Goal: Obtain resource: Download file/media

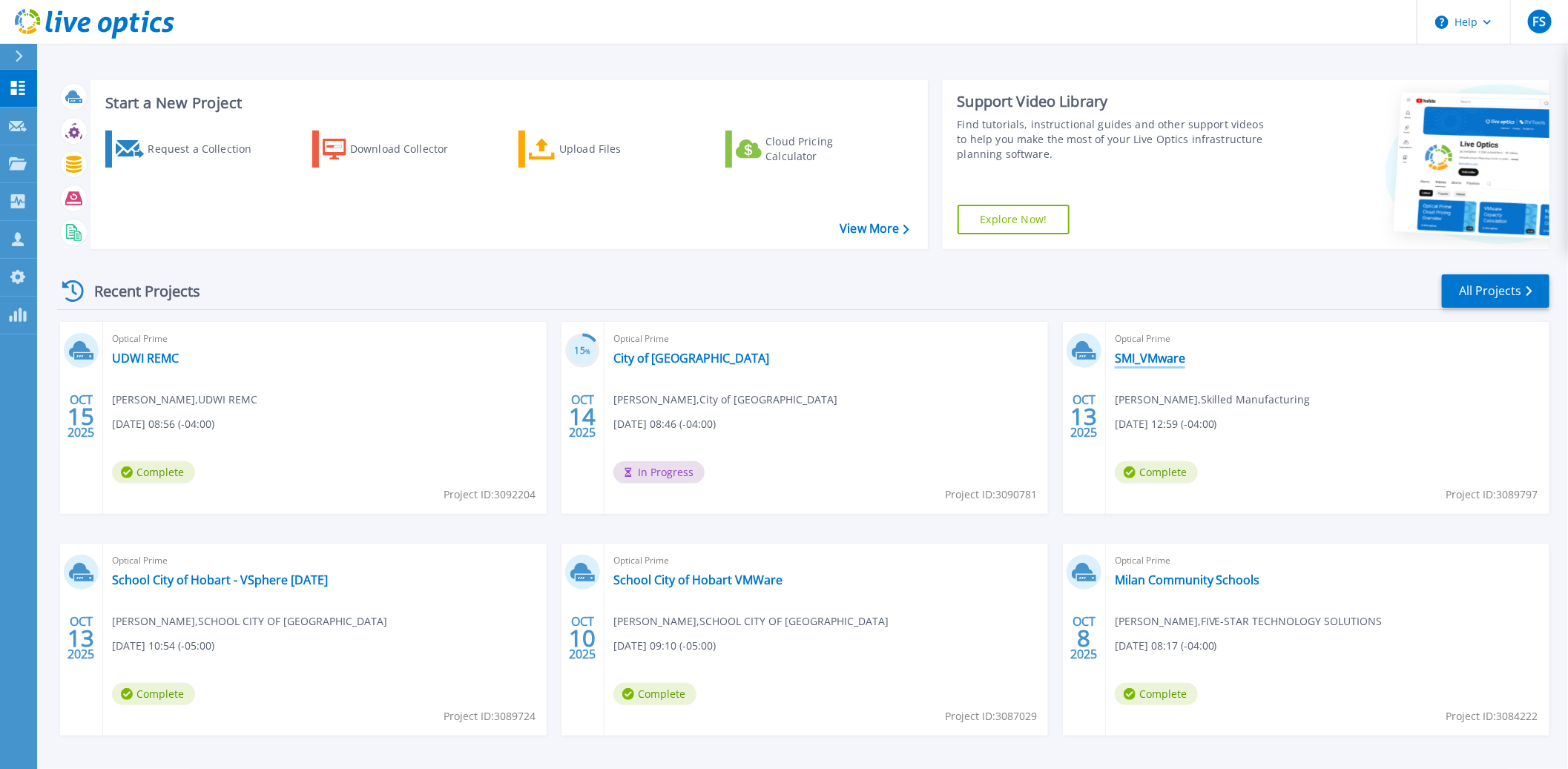
click at [1155, 365] on link "SMI_VMware" at bounding box center [1150, 358] width 70 height 15
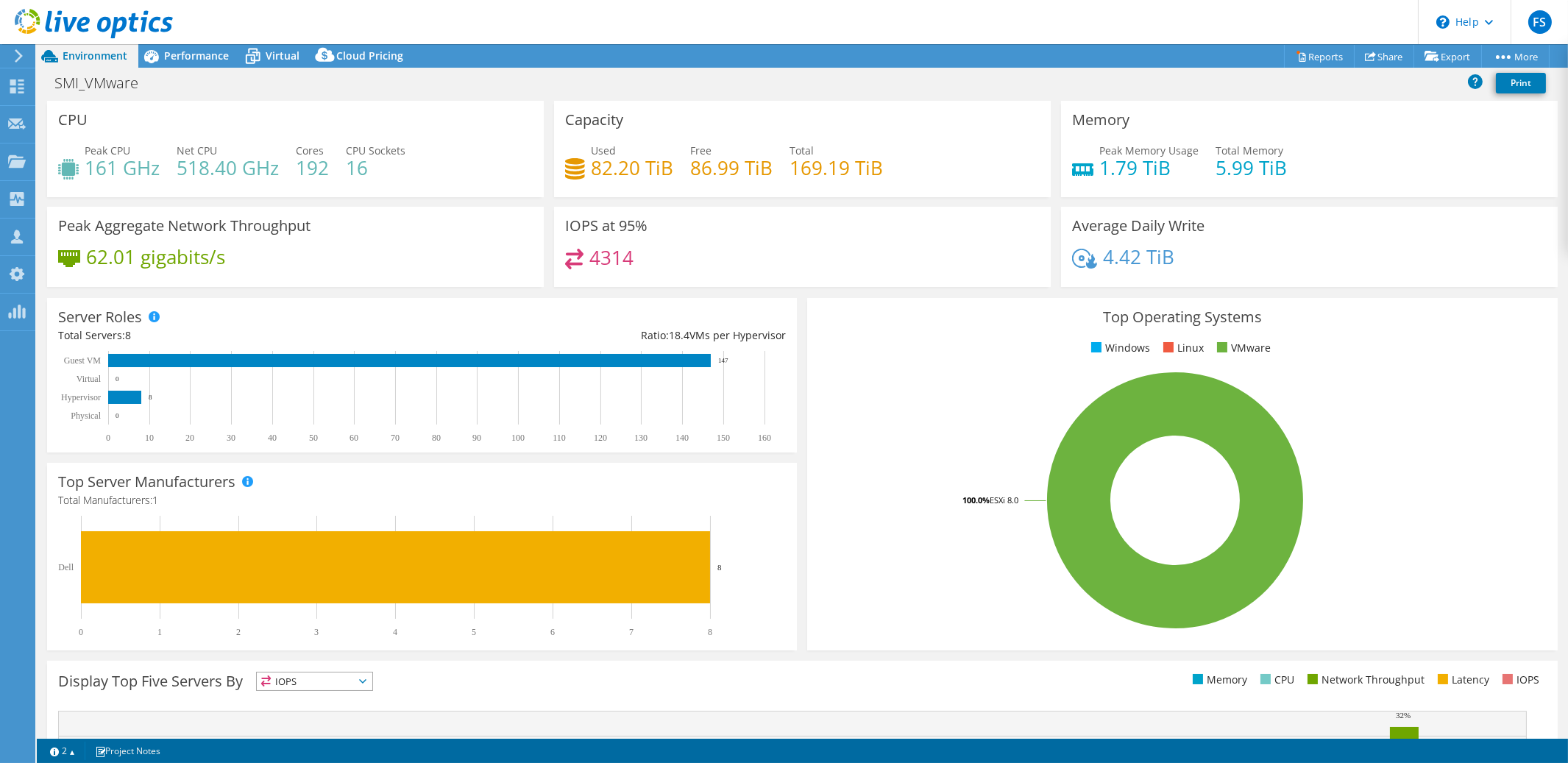
select select "USD"
click at [1320, 60] on link "Reports" at bounding box center [1319, 56] width 71 height 23
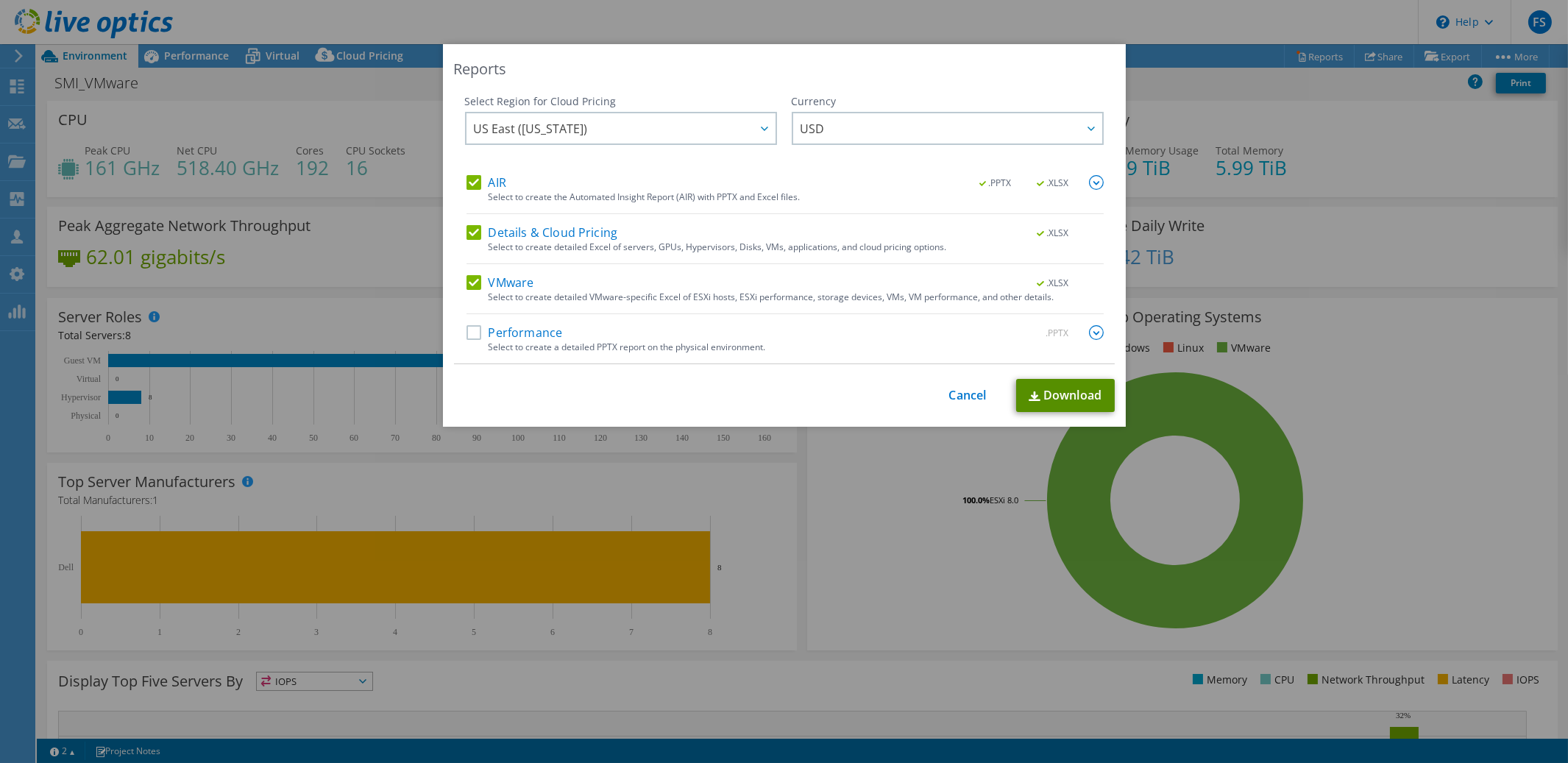
click at [1060, 401] on link "Download" at bounding box center [1066, 396] width 99 height 33
click at [960, 393] on link "Cancel" at bounding box center [967, 396] width 38 height 14
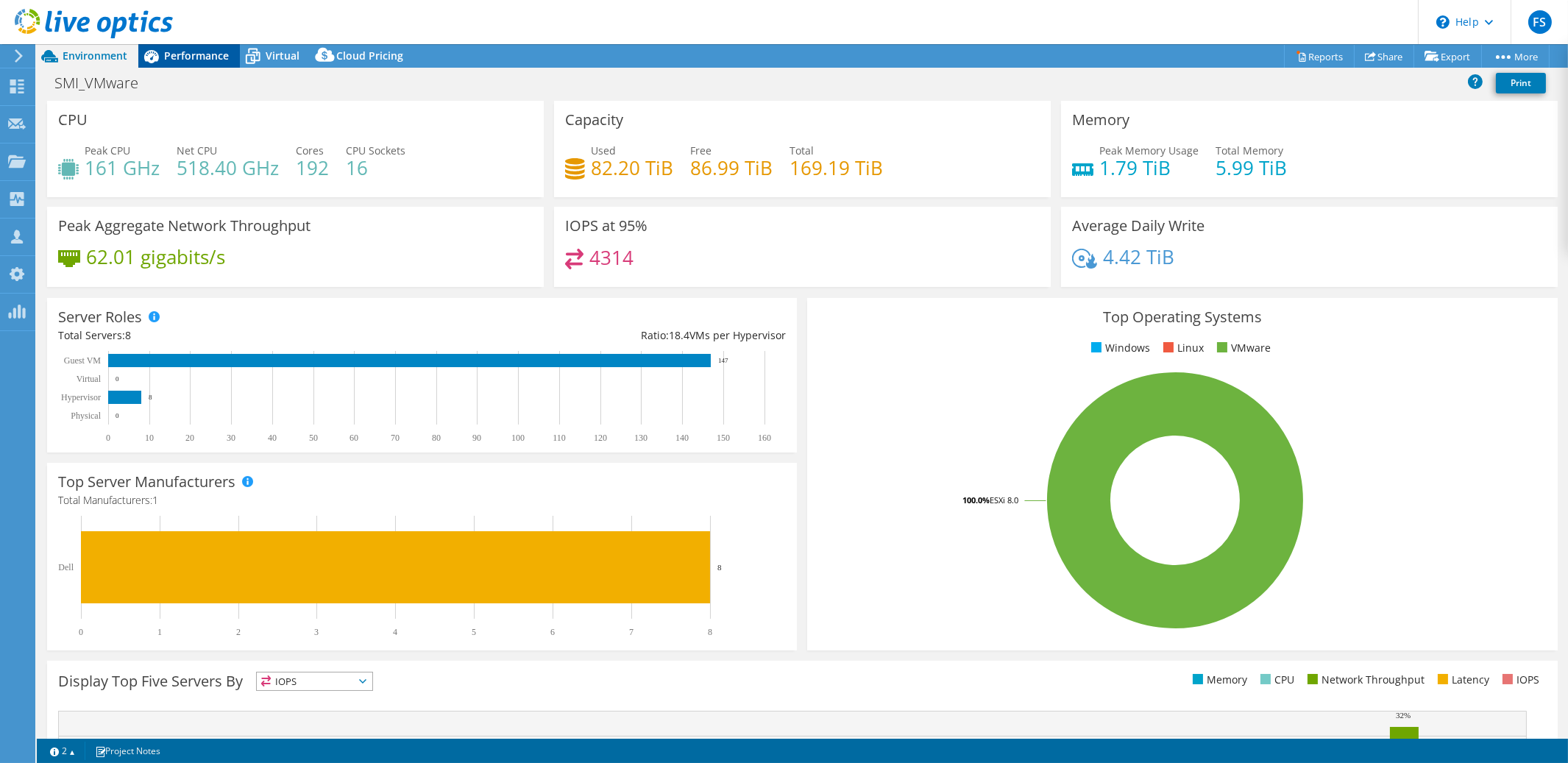
click at [195, 61] on span "Performance" at bounding box center [196, 55] width 65 height 14
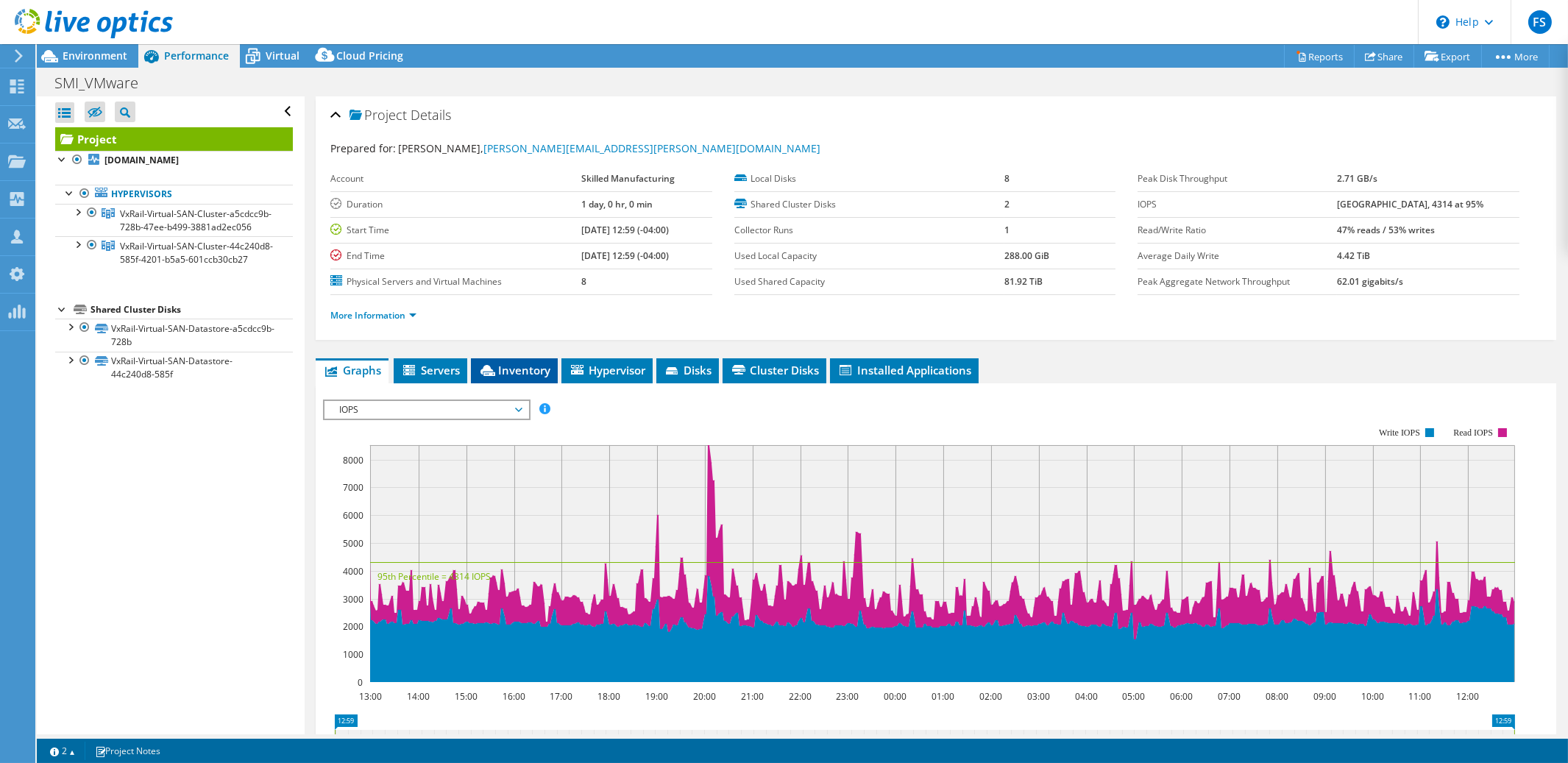
click at [523, 371] on span "Inventory" at bounding box center [514, 369] width 73 height 15
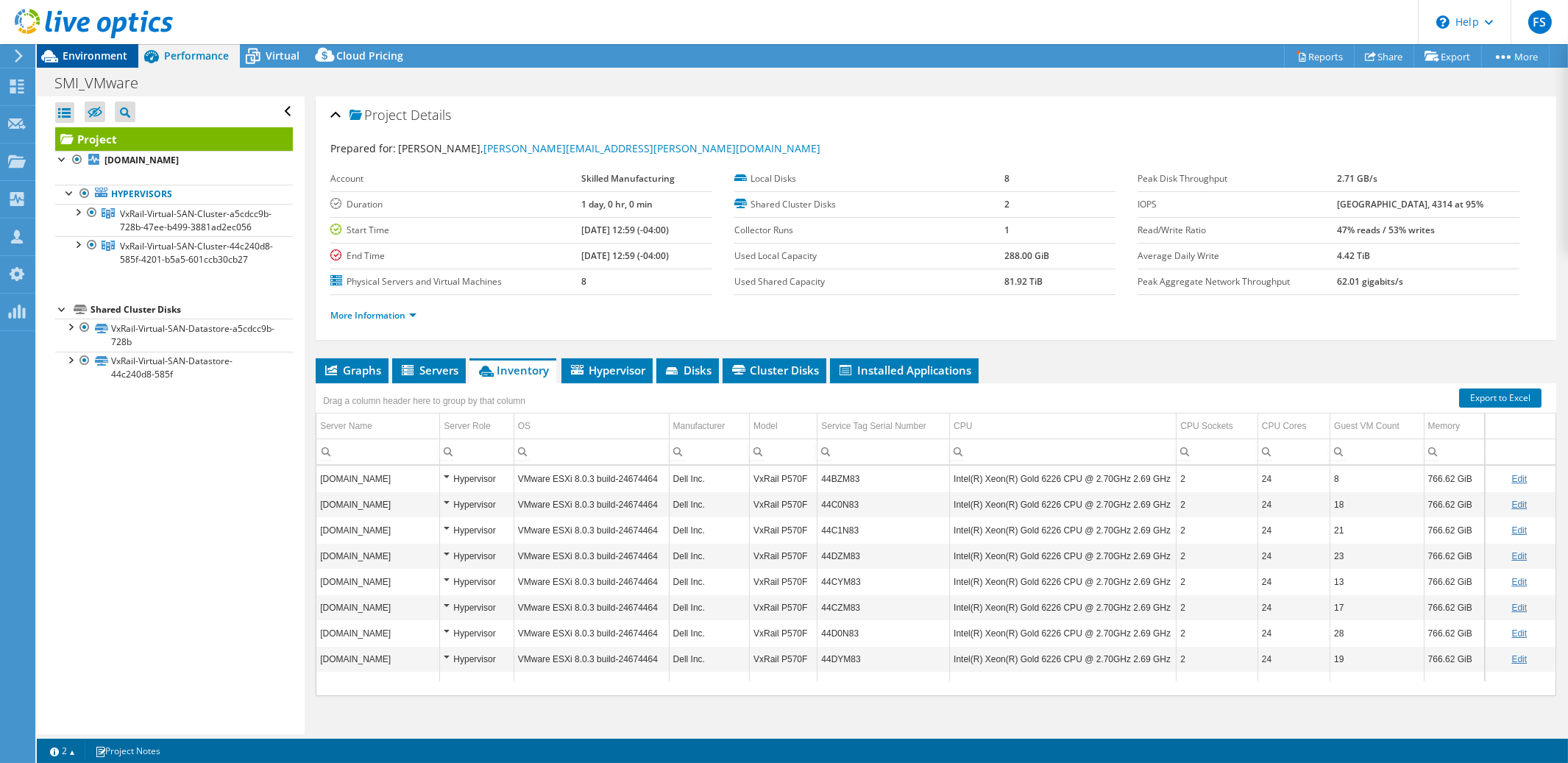
click at [88, 61] on span "Environment" at bounding box center [95, 55] width 65 height 14
